Goal: Task Accomplishment & Management: Use online tool/utility

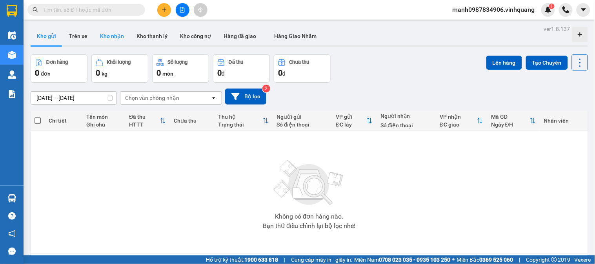
click at [111, 38] on button "Kho nhận" at bounding box center [112, 36] width 36 height 19
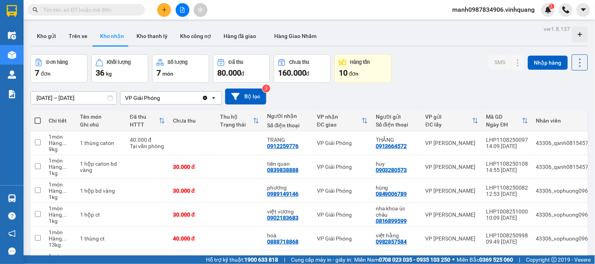
click at [358, 71] on span "đơn" at bounding box center [354, 74] width 10 height 6
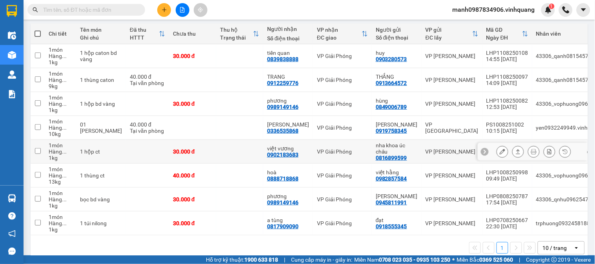
scroll to position [103, 0]
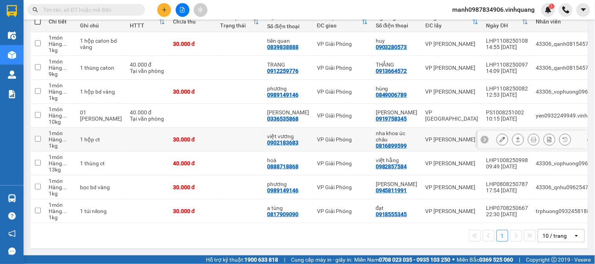
click at [513, 133] on button at bounding box center [518, 140] width 11 height 14
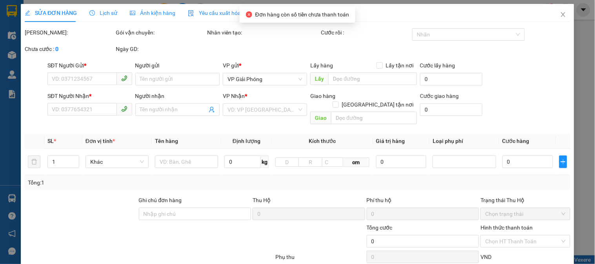
type input "0816899599"
type input "nha khoa úc châu"
type input "0902183683"
type input "việt vương"
type input "30.000"
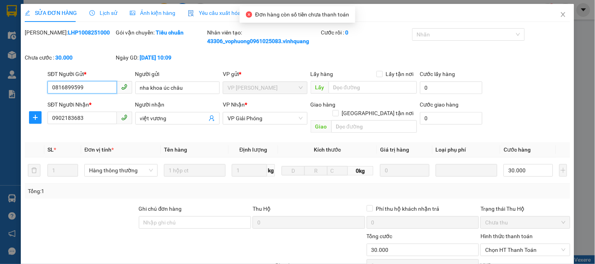
scroll to position [92, 0]
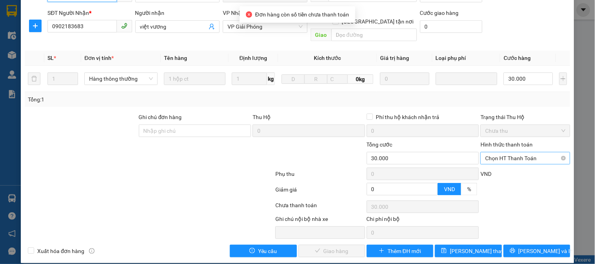
click at [503, 153] on span "Chọn HT Thanh Toán" at bounding box center [525, 159] width 80 height 12
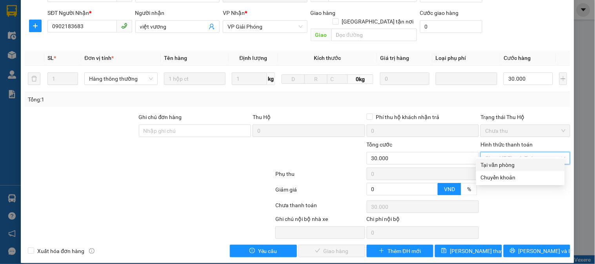
click at [503, 166] on div "Tại văn phòng" at bounding box center [520, 165] width 79 height 9
type input "0"
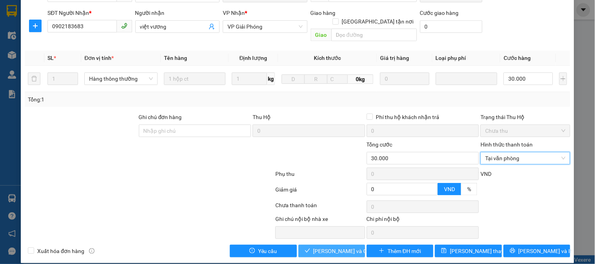
click at [331, 247] on span "[PERSON_NAME] và Giao hàng" at bounding box center [350, 251] width 75 height 9
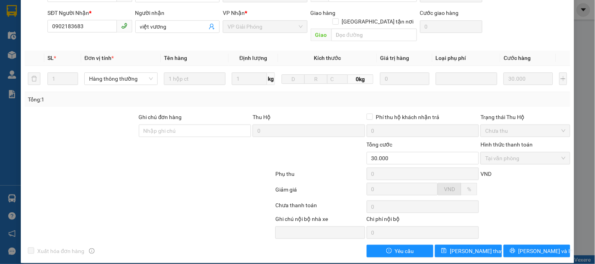
scroll to position [0, 0]
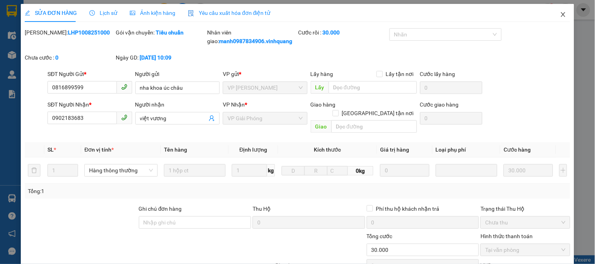
click at [561, 15] on icon "close" at bounding box center [563, 14] width 4 height 5
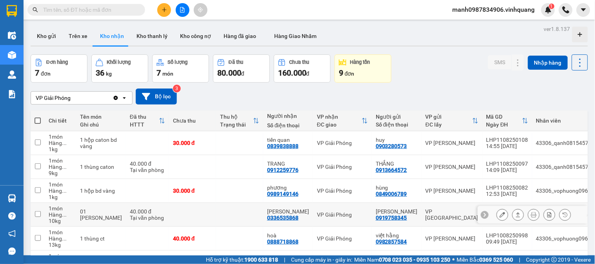
click at [515, 216] on icon at bounding box center [517, 214] width 5 height 5
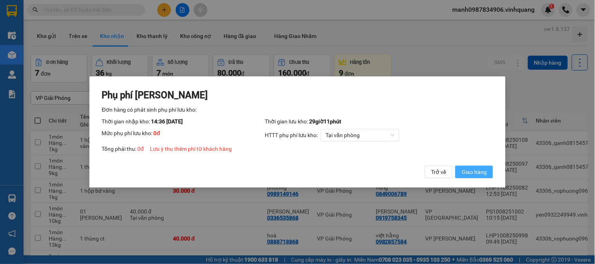
click at [473, 169] on span "Giao hàng" at bounding box center [474, 172] width 25 height 9
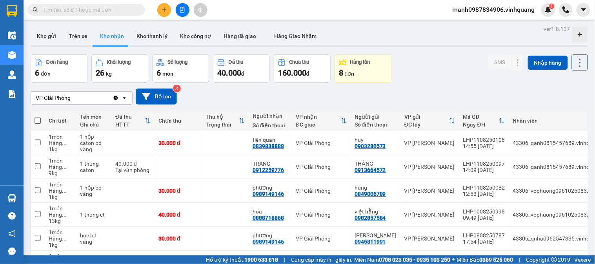
click at [162, 10] on icon "plus" at bounding box center [164, 9] width 5 height 5
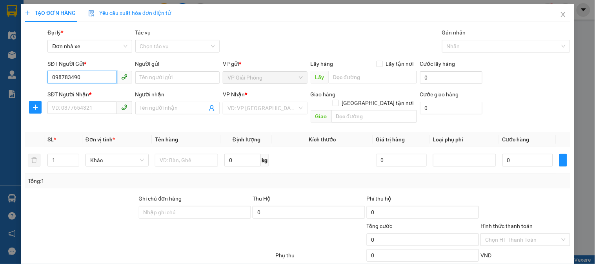
type input "0987834906"
click at [101, 89] on div "0987834906 - TĐ Mạnh" at bounding box center [89, 93] width 74 height 9
type input "TĐ Mạnh"
type input "0889232323"
type input "CTY. [GEOGRAPHIC_DATA]"
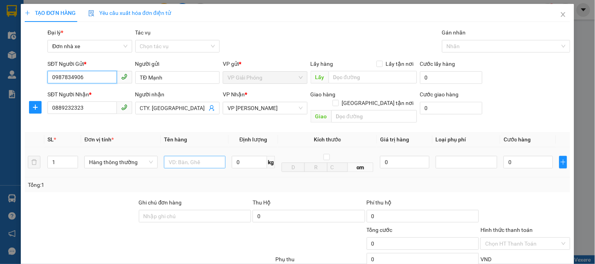
type input "0987834906"
click at [183, 158] on input "text" at bounding box center [195, 162] width 62 height 13
type input "bc vpgp 11\08"
click at [250, 156] on input "0" at bounding box center [249, 162] width 35 height 13
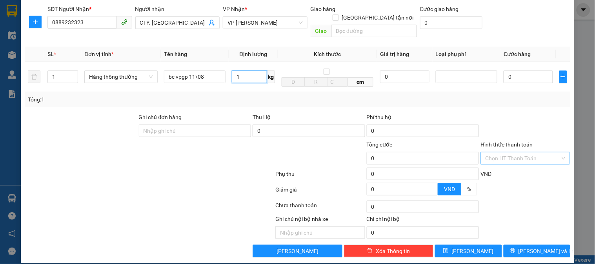
type input "1"
click at [514, 153] on input "Hình thức thanh toán" at bounding box center [522, 159] width 75 height 12
type input "30.000"
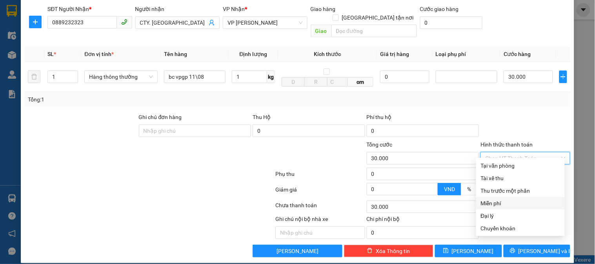
click at [497, 204] on div "Miễn phí" at bounding box center [520, 203] width 79 height 9
type input "0"
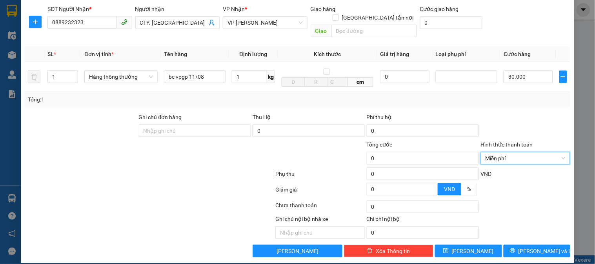
click at [537, 249] on div "TẠO ĐƠN HÀNG Yêu cầu xuất hóa đơn điện tử Transit Pickup Surcharge Ids Transit …" at bounding box center [297, 90] width 553 height 345
click at [536, 247] on span "[PERSON_NAME] và In" at bounding box center [545, 251] width 55 height 9
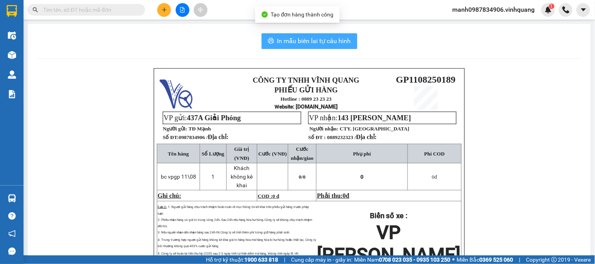
click at [301, 42] on span "In mẫu biên lai tự cấu hình" at bounding box center [314, 41] width 74 height 10
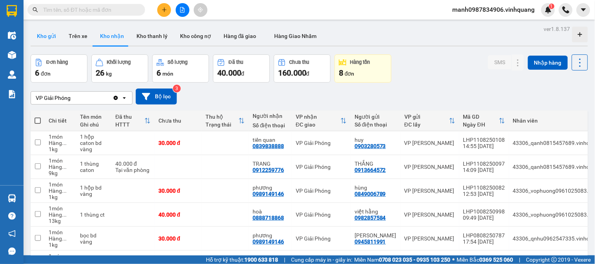
click at [45, 33] on button "Kho gửi" at bounding box center [47, 36] width 32 height 19
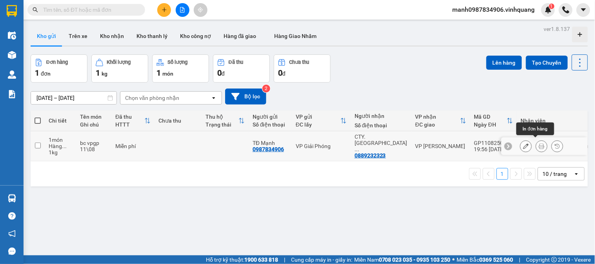
click at [523, 144] on icon at bounding box center [525, 146] width 5 height 5
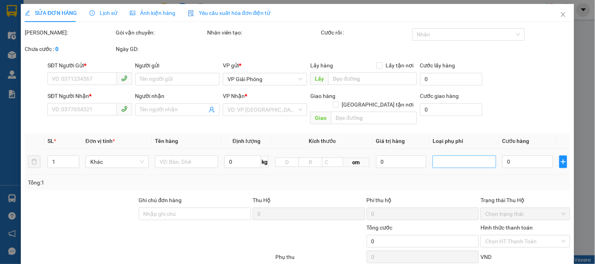
type input "0987834906"
type input "TĐ Mạnh"
type input "0889232323"
type input "CTY. [GEOGRAPHIC_DATA]"
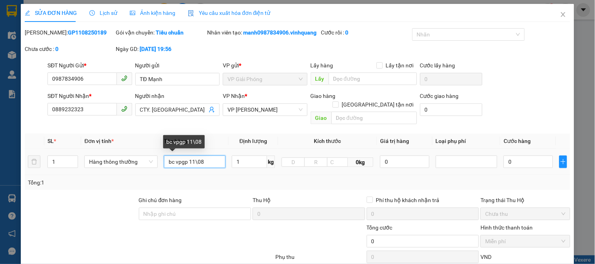
click at [213, 163] on input "bc vpgp 11\08" at bounding box center [195, 162] width 62 height 13
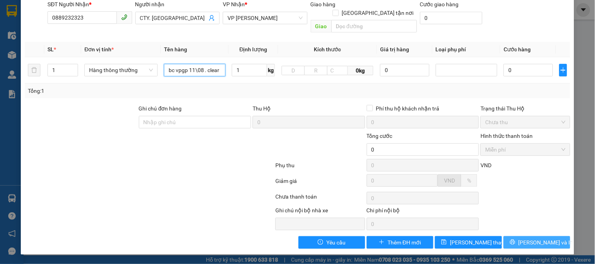
type input "bc vpgp 11\08 . clear"
click at [538, 246] on span "[PERSON_NAME] và In" at bounding box center [545, 242] width 55 height 9
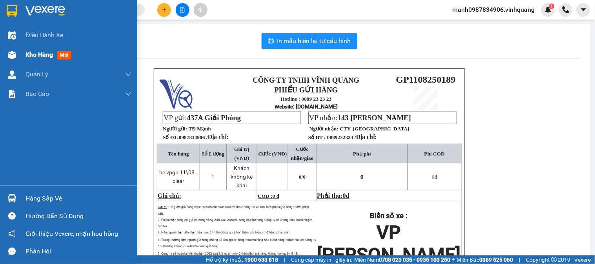
click at [10, 48] on div at bounding box center [12, 55] width 14 height 14
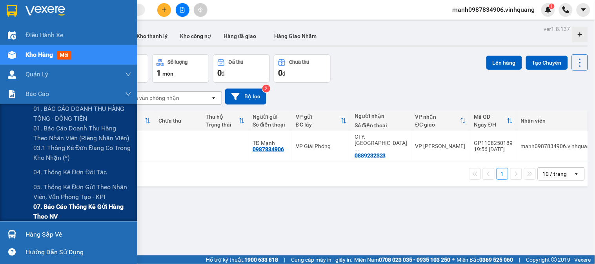
click at [44, 209] on span "07. Báo cáo thống kê gửi hàng theo NV" at bounding box center [82, 212] width 98 height 20
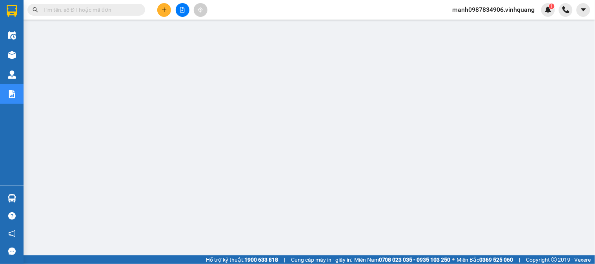
click at [64, 9] on input "text" at bounding box center [89, 9] width 93 height 9
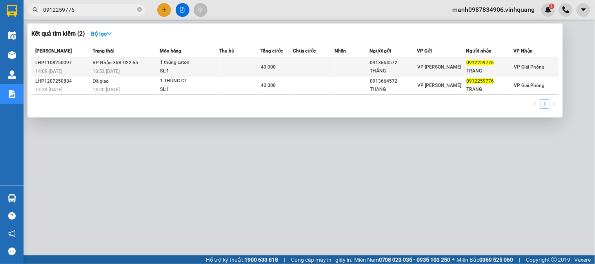
type input "0912259776"
click at [179, 64] on div "1 thùng caton" at bounding box center [189, 62] width 59 height 9
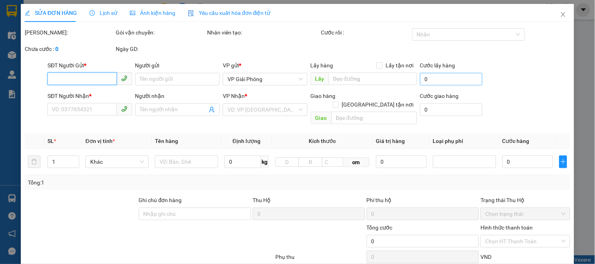
type input "0913664572"
type input "THẮNG"
type input "0912259776"
type input "TRANG"
type input "40.000"
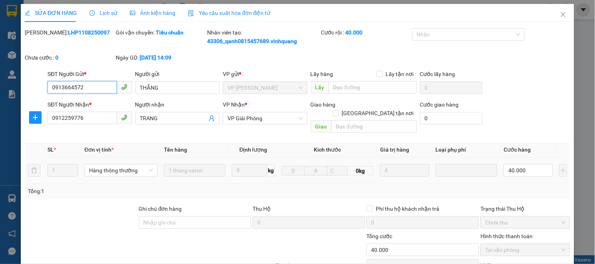
scroll to position [92, 0]
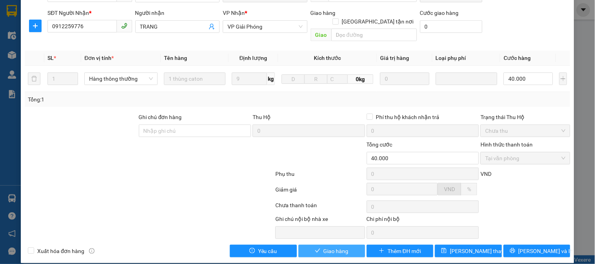
click at [324, 247] on span "Giao hàng" at bounding box center [336, 251] width 25 height 9
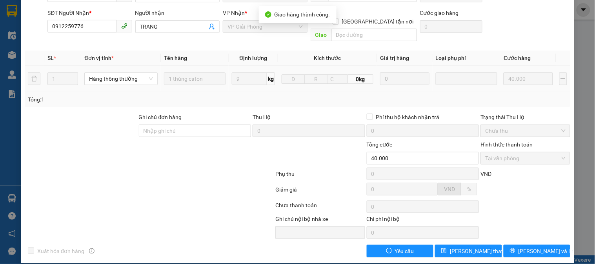
scroll to position [0, 0]
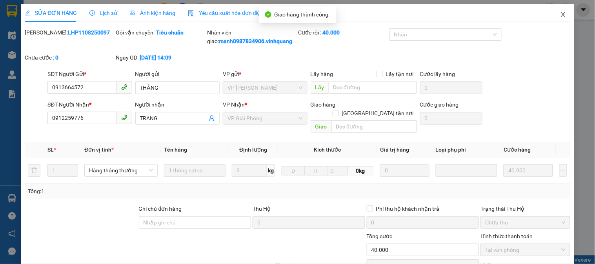
click at [560, 18] on icon "close" at bounding box center [563, 14] width 6 height 6
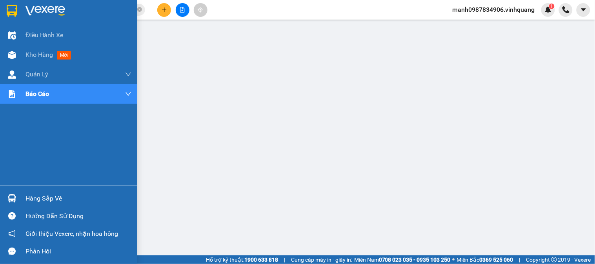
click at [12, 52] on img at bounding box center [12, 55] width 8 height 8
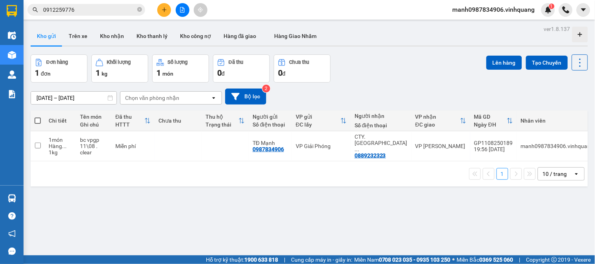
drag, startPoint x: 40, startPoint y: 120, endPoint x: 51, endPoint y: 124, distance: 11.9
click at [40, 120] on span at bounding box center [38, 121] width 6 height 6
click at [38, 117] on input "checkbox" at bounding box center [38, 117] width 0 height 0
checkbox input "true"
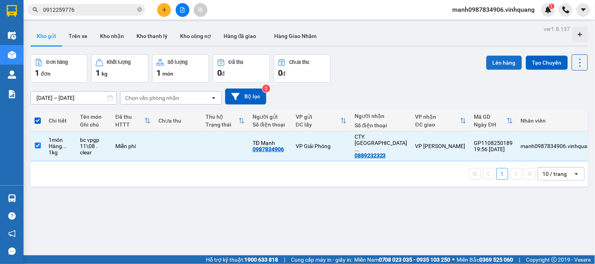
click at [501, 61] on button "Lên hàng" at bounding box center [504, 63] width 36 height 14
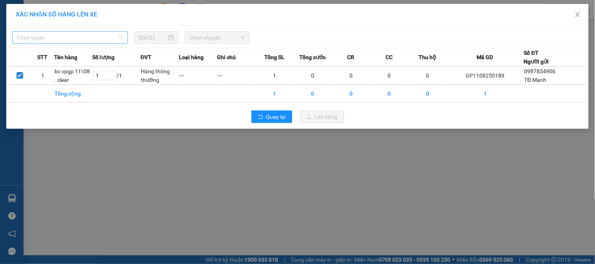
click at [47, 40] on span "Chọn tuyến" at bounding box center [70, 38] width 106 height 12
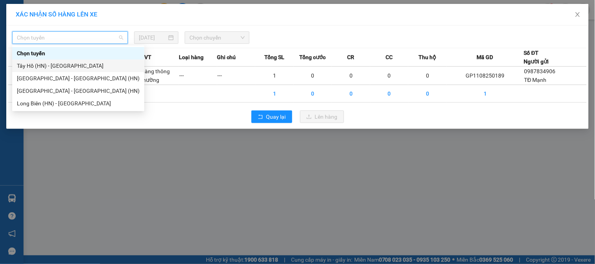
click at [34, 64] on div "Tây Hồ (HN) - [GEOGRAPHIC_DATA]" at bounding box center [78, 66] width 123 height 9
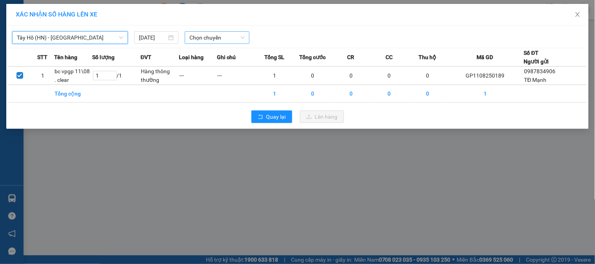
click at [195, 36] on span "Chọn chuyến" at bounding box center [216, 38] width 55 height 12
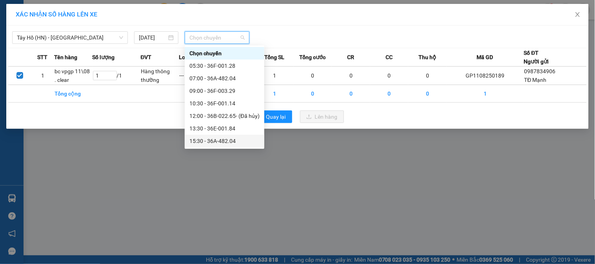
scroll to position [38, 0]
click at [212, 142] on div "20:00 - 36B-022.65" at bounding box center [224, 141] width 70 height 9
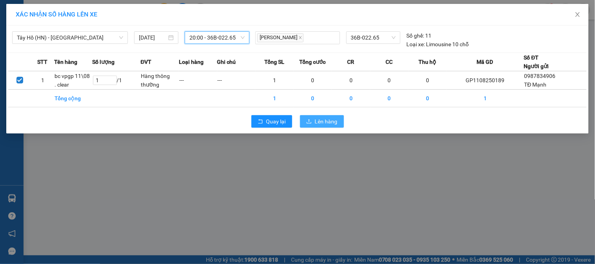
click at [335, 120] on span "Lên hàng" at bounding box center [326, 121] width 23 height 9
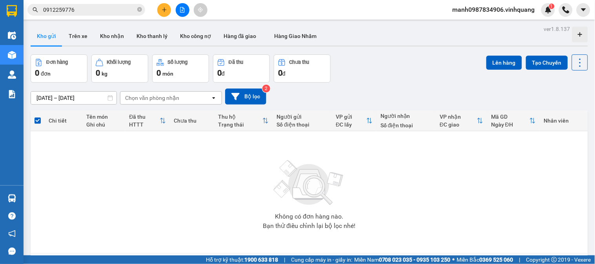
click at [50, 37] on button "Kho gửi" at bounding box center [47, 36] width 32 height 19
click at [117, 33] on button "Kho nhận" at bounding box center [112, 36] width 36 height 19
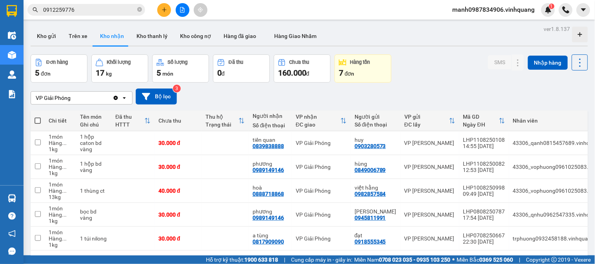
click at [57, 71] on div "5 đơn" at bounding box center [59, 72] width 48 height 11
click at [367, 64] on div "Hàng tồn" at bounding box center [360, 62] width 20 height 5
click at [138, 10] on icon "close-circle" at bounding box center [139, 9] width 5 height 5
click at [505, 12] on span "manh0987834906.vinhquang" at bounding box center [493, 10] width 95 height 10
click at [472, 24] on span "Đăng xuất" at bounding box center [498, 24] width 78 height 9
